Goal: Use online tool/utility: Utilize a website feature to perform a specific function

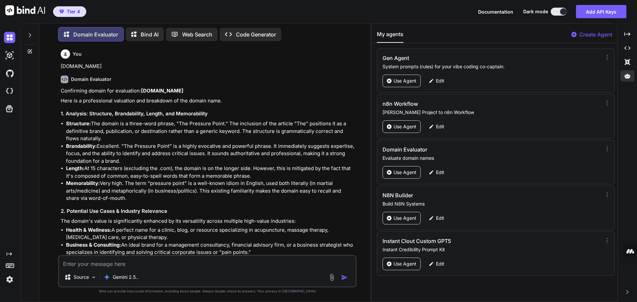
scroll to position [4714, 0]
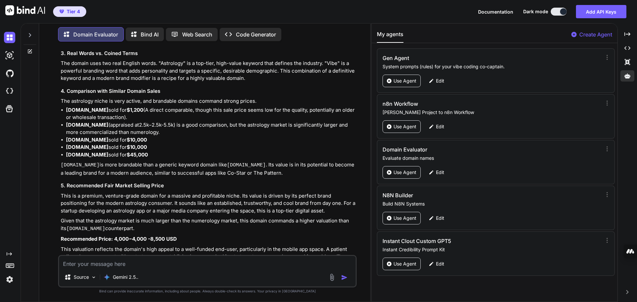
click at [147, 261] on textarea at bounding box center [207, 262] width 297 height 12
paste textarea "[DOMAIN_NAME]"
type textarea "[DOMAIN_NAME]"
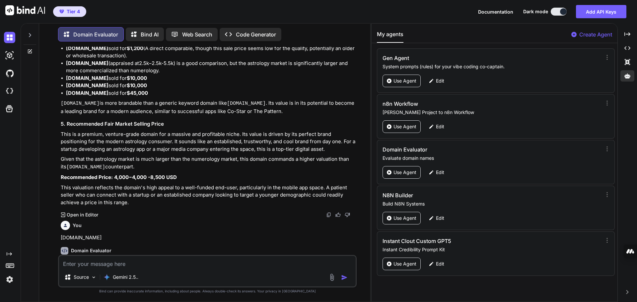
scroll to position [4784, 0]
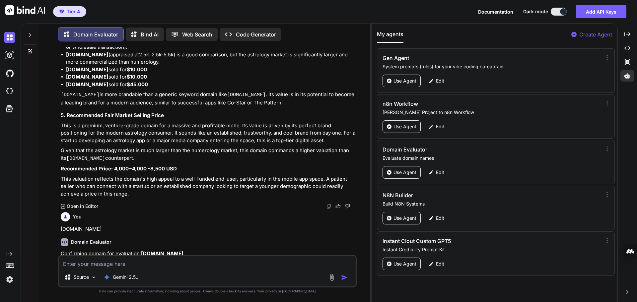
click at [297, 260] on p "Here is a professional valuation and breakdown of the domain name." at bounding box center [208, 264] width 295 height 8
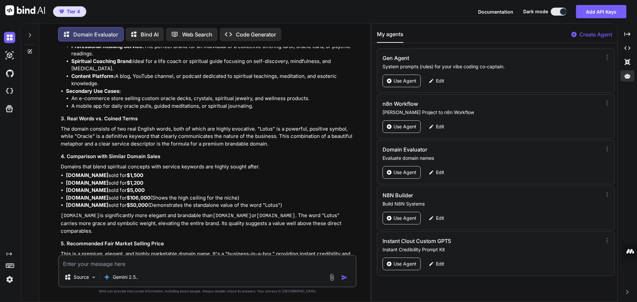
scroll to position [5115, 0]
click at [160, 267] on textarea at bounding box center [207, 262] width 297 height 12
paste textarea "[DOMAIN_NAME]"
type textarea "[DOMAIN_NAME]"
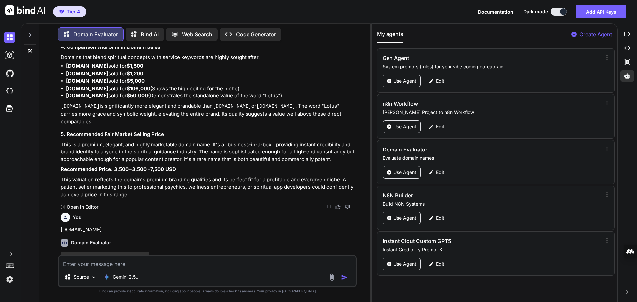
scroll to position [5225, 0]
click at [295, 251] on p "Confirming domain for evaluation: [DOMAIN_NAME]" at bounding box center [208, 255] width 295 height 8
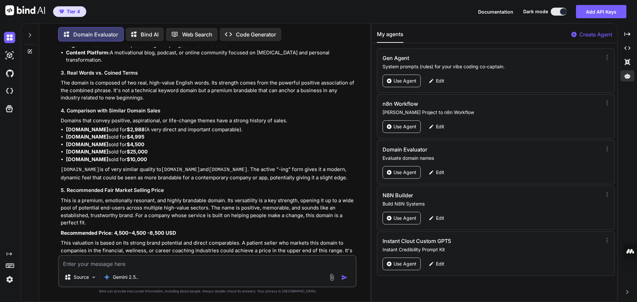
scroll to position [5598, 0]
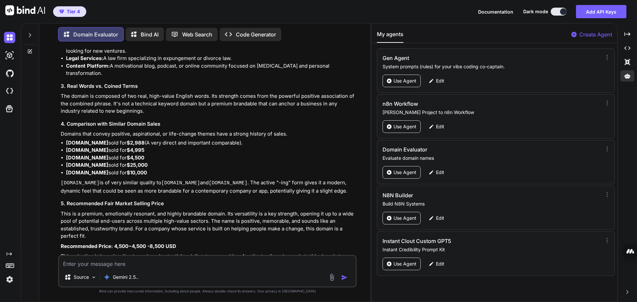
click at [290, 217] on p "This is a premium, emotionally resonant, and highly brandable domain. Its versa…" at bounding box center [208, 225] width 295 height 30
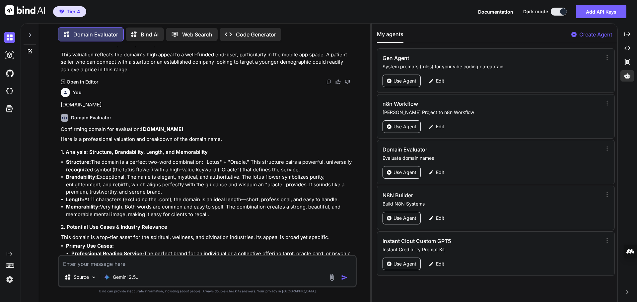
scroll to position [4908, 0]
click at [328, 80] on img at bounding box center [328, 82] width 5 height 5
click at [271, 174] on li "Brandability: Exceptional. The name is elegant, mystical, and authoritative. Th…" at bounding box center [210, 185] width 289 height 23
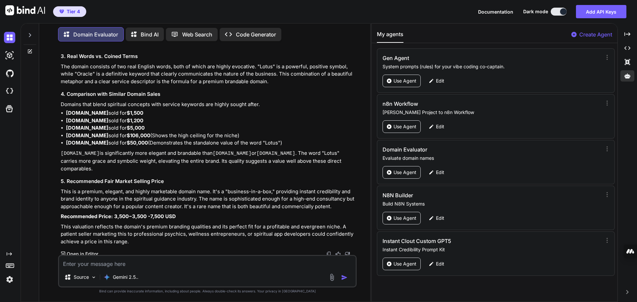
scroll to position [5187, 0]
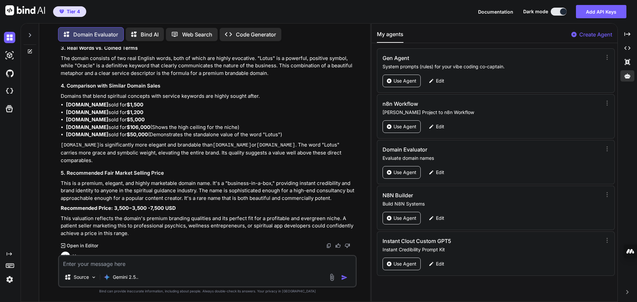
click at [329, 243] on img at bounding box center [328, 245] width 5 height 5
click at [154, 265] on textarea at bounding box center [207, 262] width 297 height 12
paste textarea "[DOMAIN_NAME]"
type textarea "[DOMAIN_NAME]"
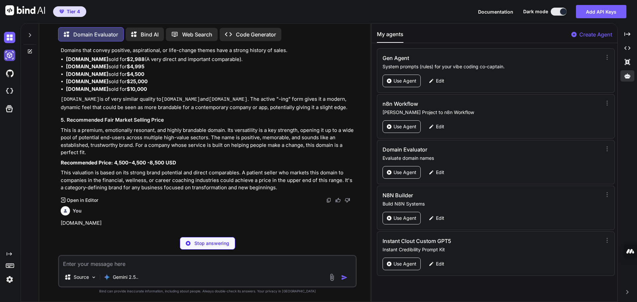
scroll to position [5682, 0]
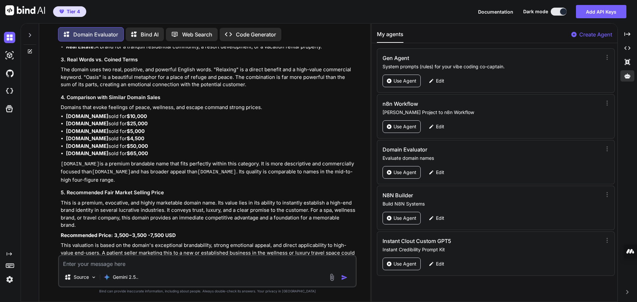
scroll to position [6068, 0]
